Goal: Book appointment/travel/reservation

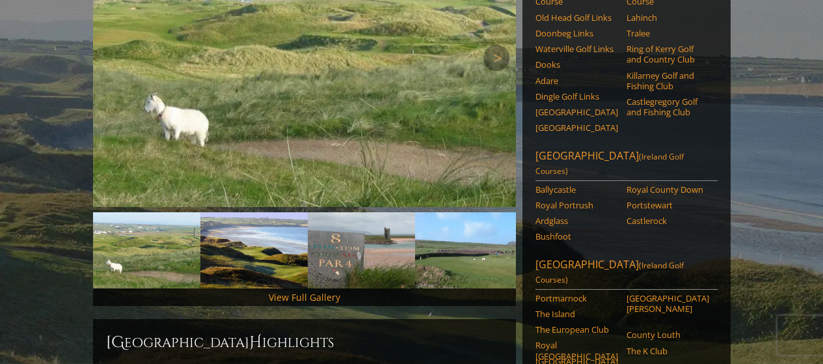
scroll to position [260, 0]
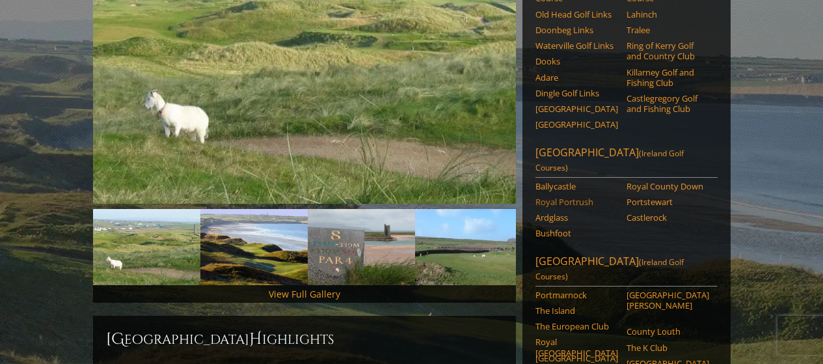
click at [579, 196] on link "Royal Portrush" at bounding box center [576, 201] width 83 height 10
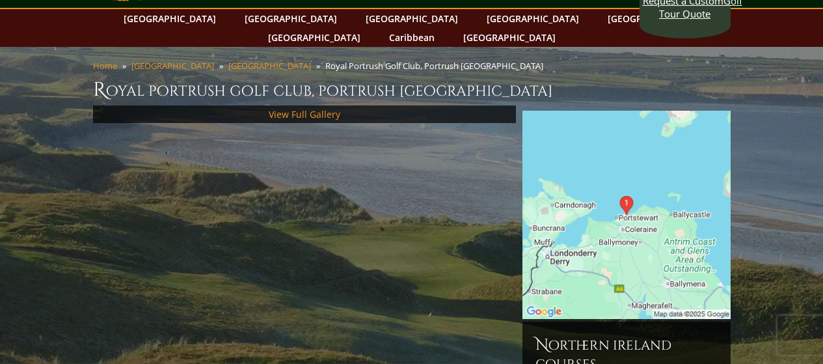
scroll to position [65, 0]
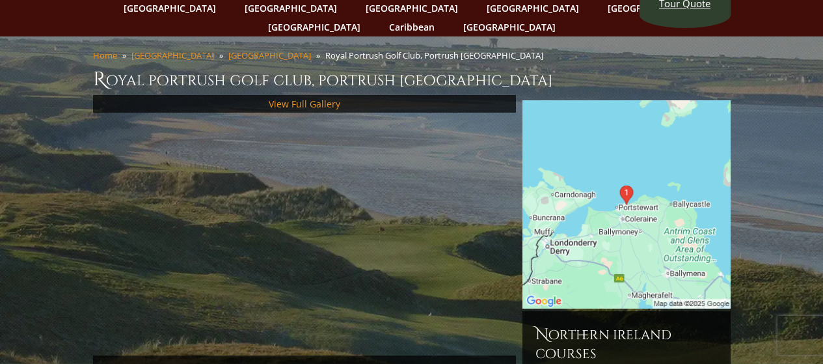
click at [637, 234] on img at bounding box center [626, 204] width 208 height 208
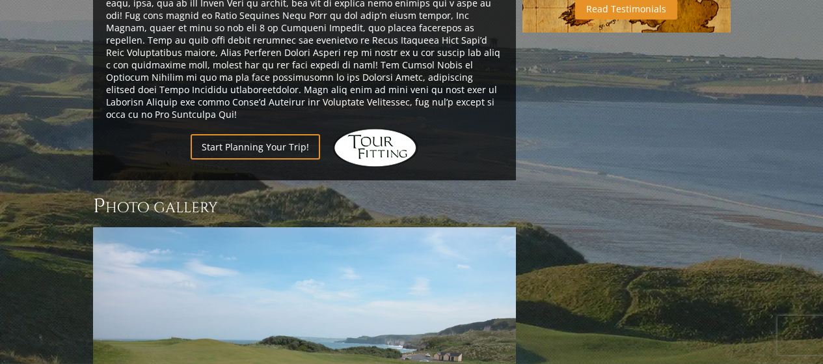
scroll to position [911, 0]
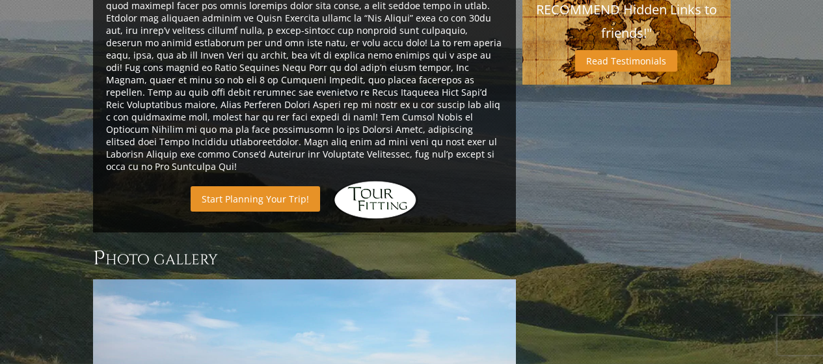
click at [250, 186] on link "Start Planning Your Trip!" at bounding box center [255, 198] width 129 height 25
